Goal: Information Seeking & Learning: Check status

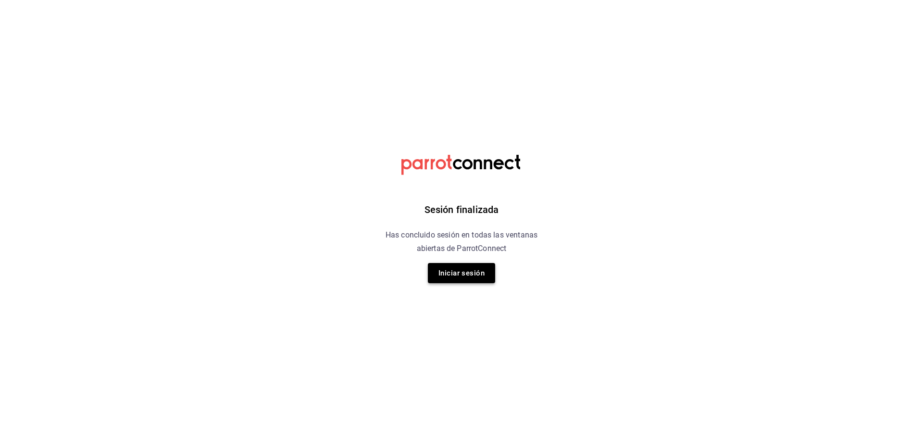
click at [457, 280] on button "Iniciar sesión" at bounding box center [461, 273] width 67 height 20
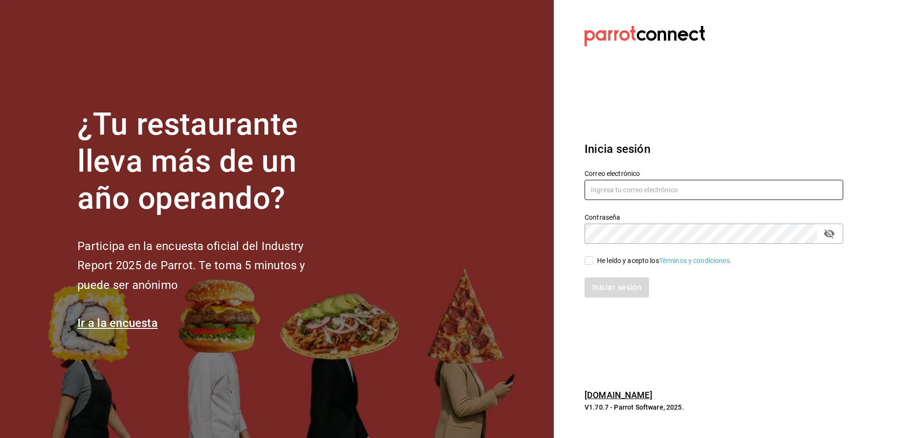
type input "multiuser@sushiexpress.com"
click at [585, 260] on input "He leído y acepto los Términos y condiciones." at bounding box center [589, 260] width 9 height 9
checkbox input "true"
click at [593, 293] on button "Iniciar sesión" at bounding box center [617, 287] width 65 height 20
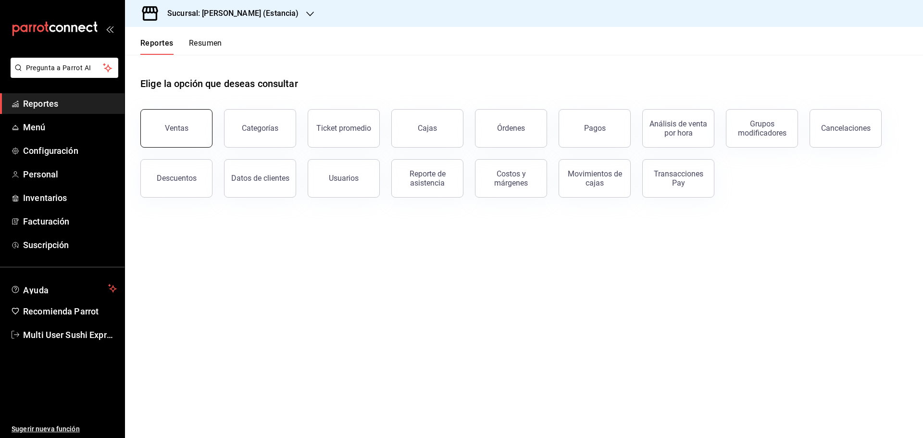
click at [182, 117] on button "Ventas" at bounding box center [176, 128] width 72 height 38
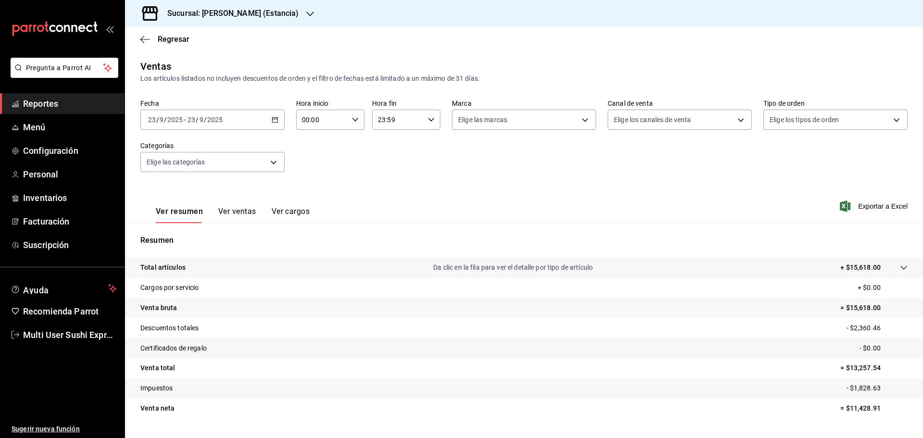
click at [212, 120] on input "2025" at bounding box center [215, 120] width 16 height 8
click at [189, 236] on span "Rango de fechas" at bounding box center [186, 235] width 75 height 10
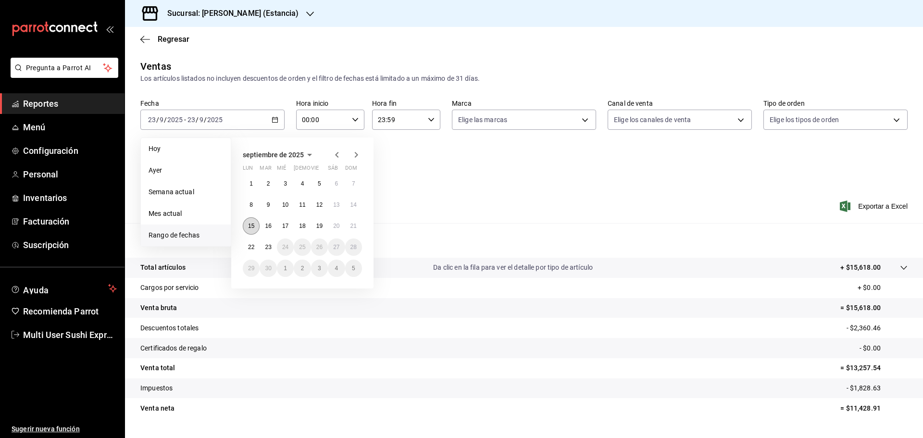
click at [251, 224] on abbr "15" at bounding box center [251, 226] width 6 height 7
click at [251, 224] on div "Resumen Total artículos Da clic en la fila para ver el detalle por tipo de artí…" at bounding box center [524, 326] width 798 height 207
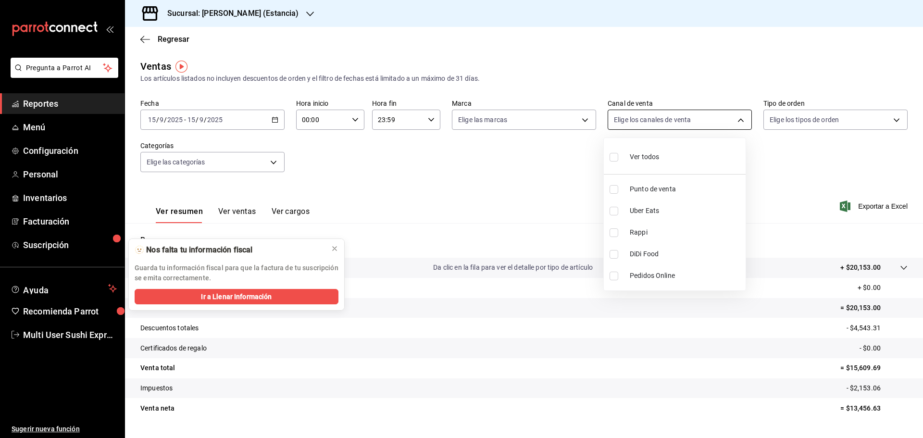
click at [639, 121] on body "Pregunta a Parrot AI Reportes Menú Configuración Personal Inventarios Facturaci…" at bounding box center [461, 219] width 923 height 438
click at [613, 213] on input "checkbox" at bounding box center [614, 211] width 9 height 9
checkbox input "true"
type input "UBER_EATS"
click at [541, 174] on div at bounding box center [461, 219] width 923 height 438
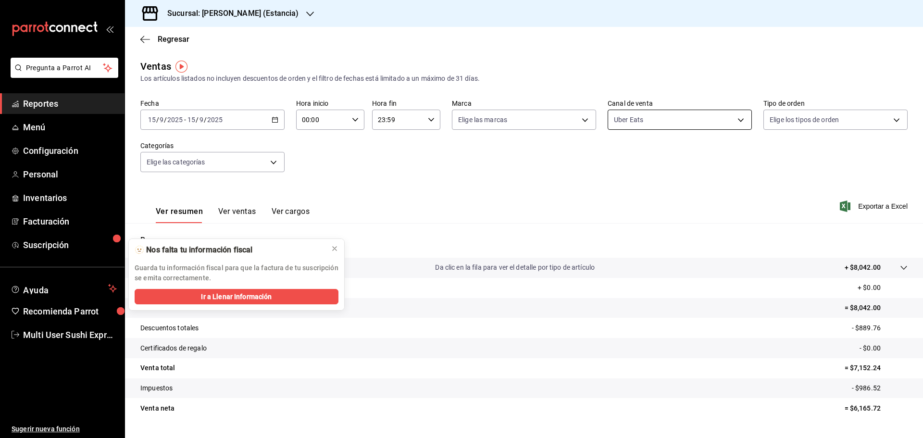
click at [659, 116] on body "Pregunta a Parrot AI Reportes Menú Configuración Personal Inventarios Facturaci…" at bounding box center [461, 219] width 923 height 438
drag, startPoint x: 614, startPoint y: 212, endPoint x: 611, endPoint y: 229, distance: 16.6
click at [614, 213] on input "checkbox" at bounding box center [614, 211] width 9 height 9
checkbox input "false"
click at [611, 237] on ul "Ver todos Punto de venta Uber Eats Rappi DiDi Food Pedidos Online" at bounding box center [675, 214] width 142 height 152
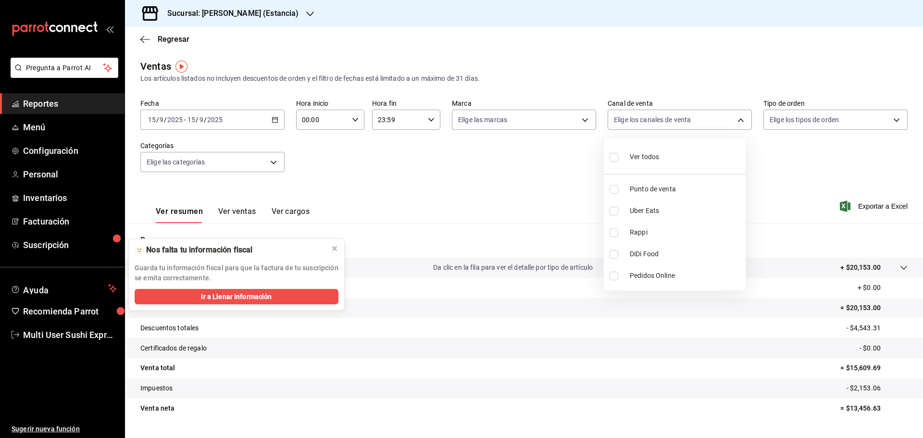
click at [614, 234] on input "checkbox" at bounding box center [614, 232] width 9 height 9
checkbox input "true"
type input "RAPPI"
click at [575, 194] on div at bounding box center [461, 219] width 923 height 438
click at [638, 120] on body "Pregunta a Parrot AI Reportes Menú Configuración Personal Inventarios Facturaci…" at bounding box center [461, 219] width 923 height 438
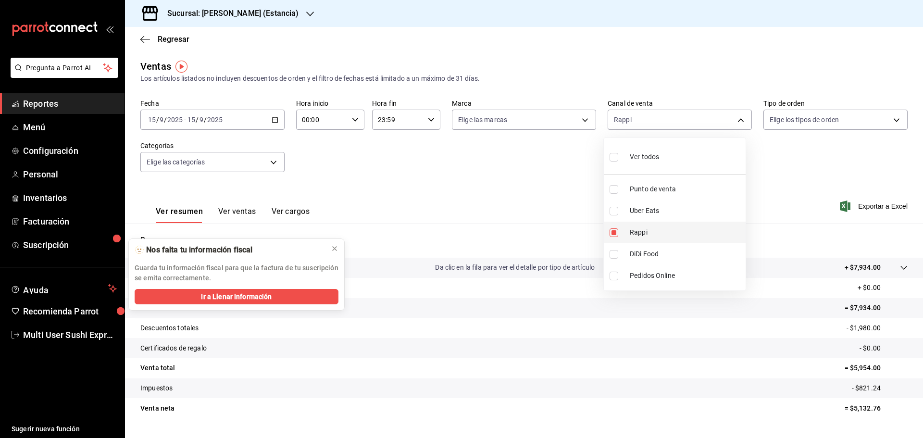
click at [613, 232] on input "checkbox" at bounding box center [614, 232] width 9 height 9
checkbox input "false"
click at [612, 259] on li "DiDi Food" at bounding box center [675, 254] width 142 height 22
type input "DIDI_FOOD"
checkbox input "true"
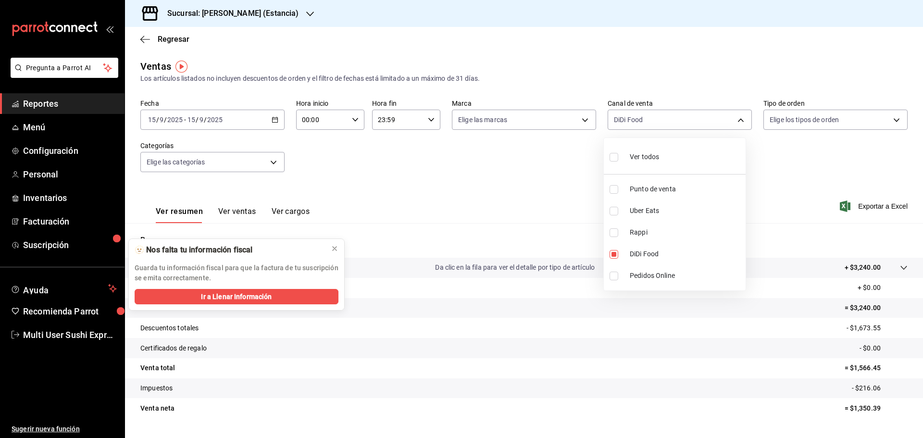
click at [580, 200] on div at bounding box center [461, 219] width 923 height 438
